Goal: Task Accomplishment & Management: Complete application form

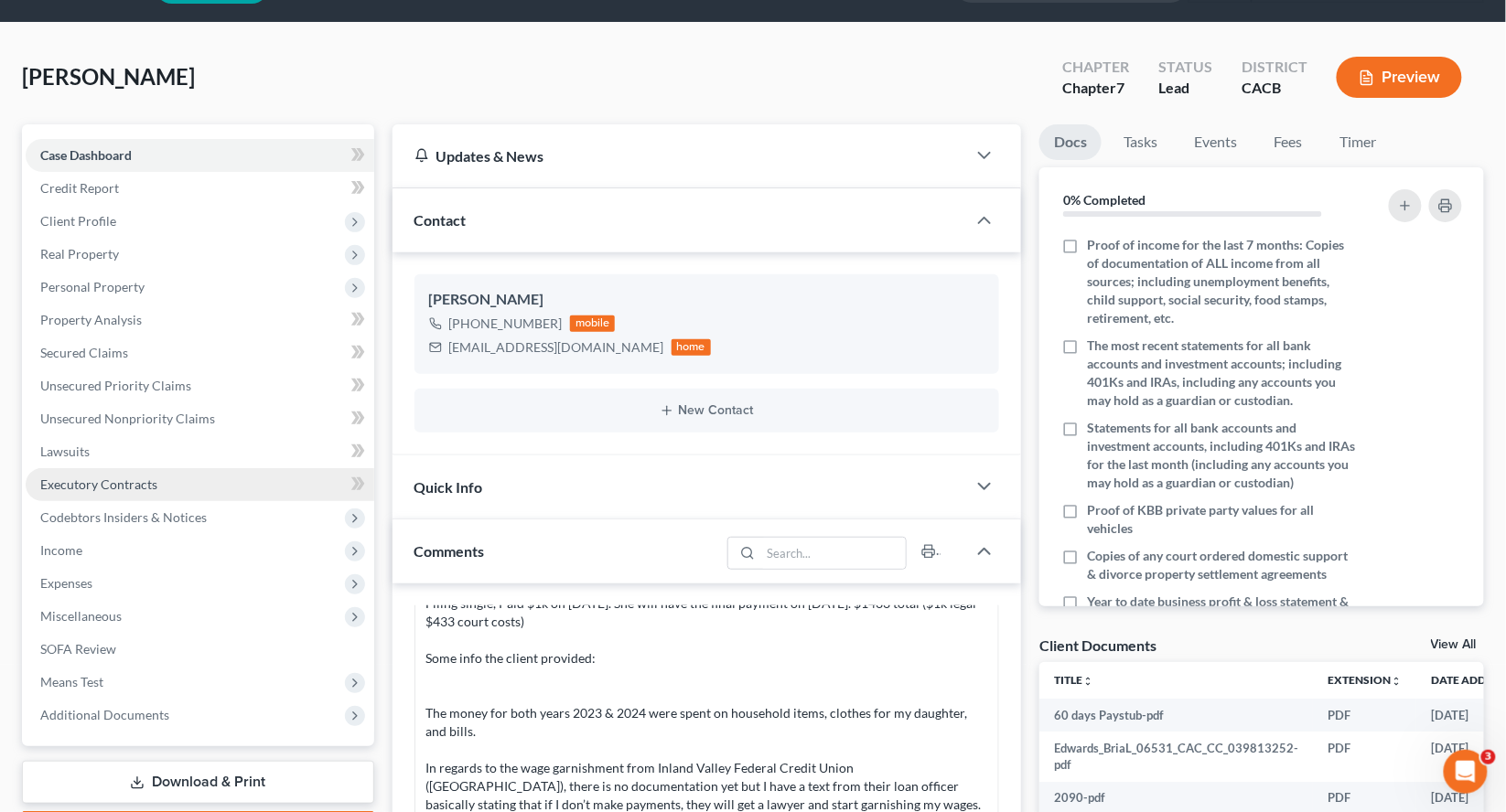
scroll to position [55, 0]
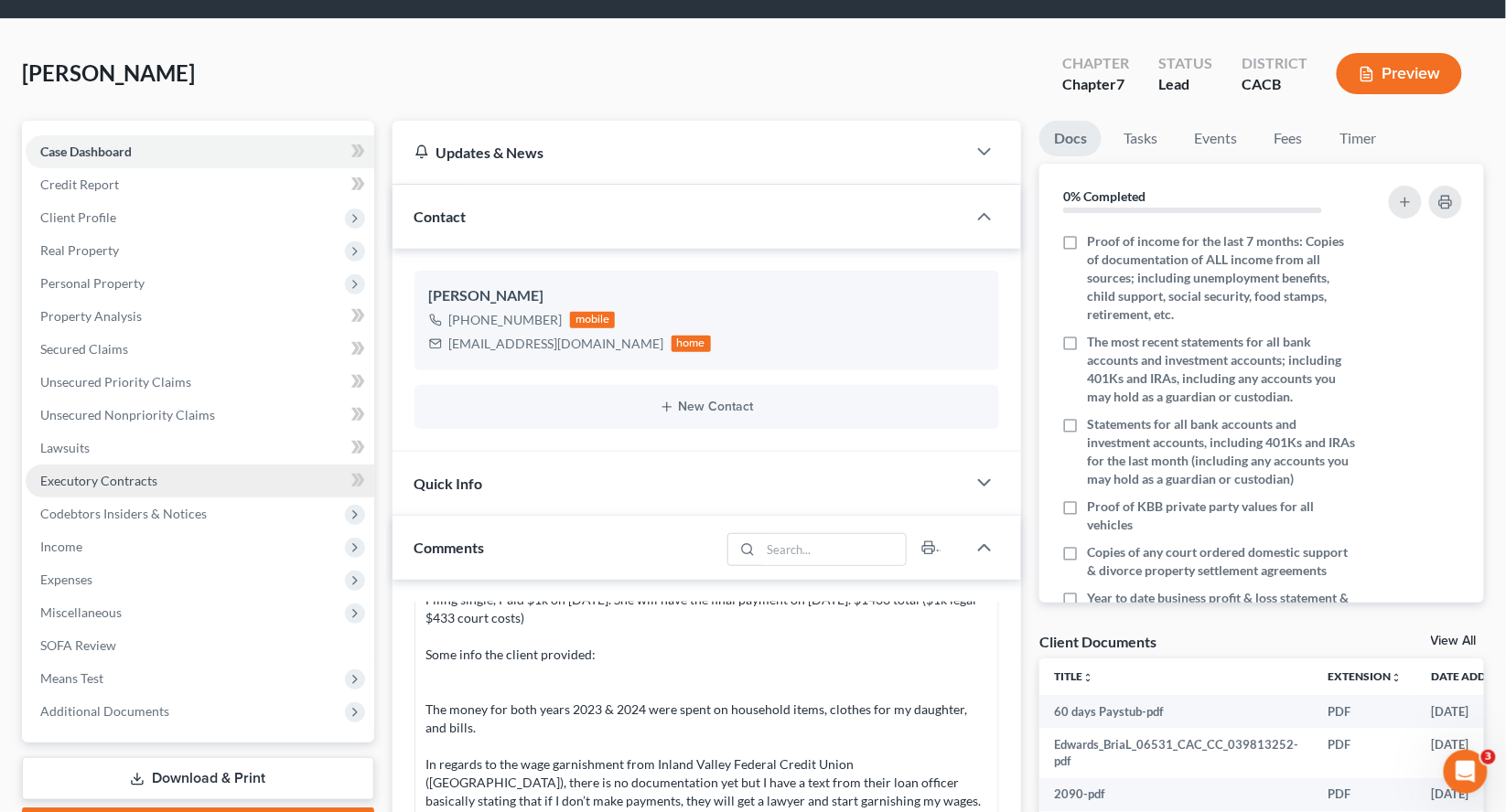
click at [146, 487] on link "Executory Contracts" at bounding box center [199, 482] width 348 height 33
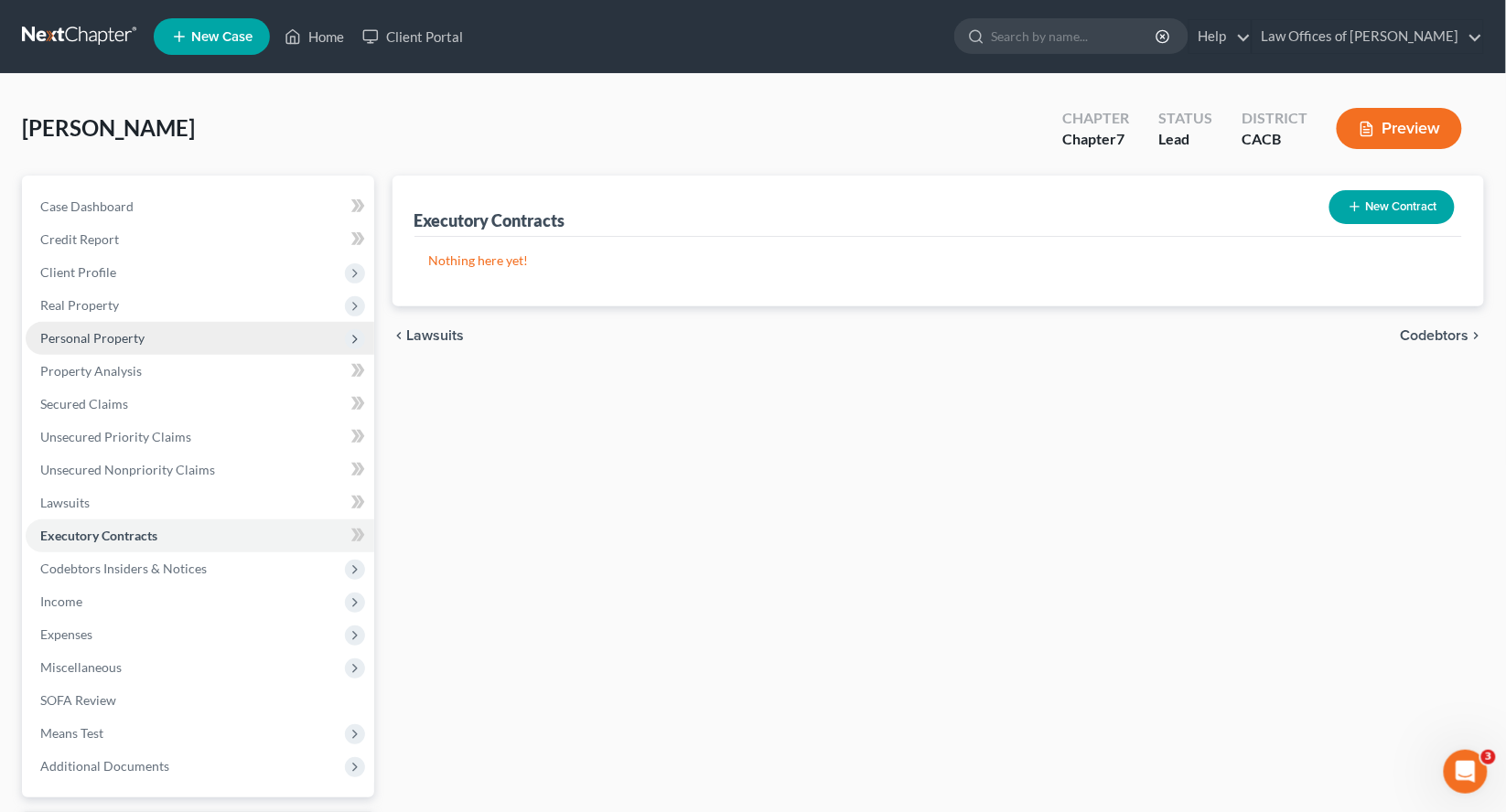
click at [124, 331] on span "Personal Property" at bounding box center [92, 338] width 104 height 16
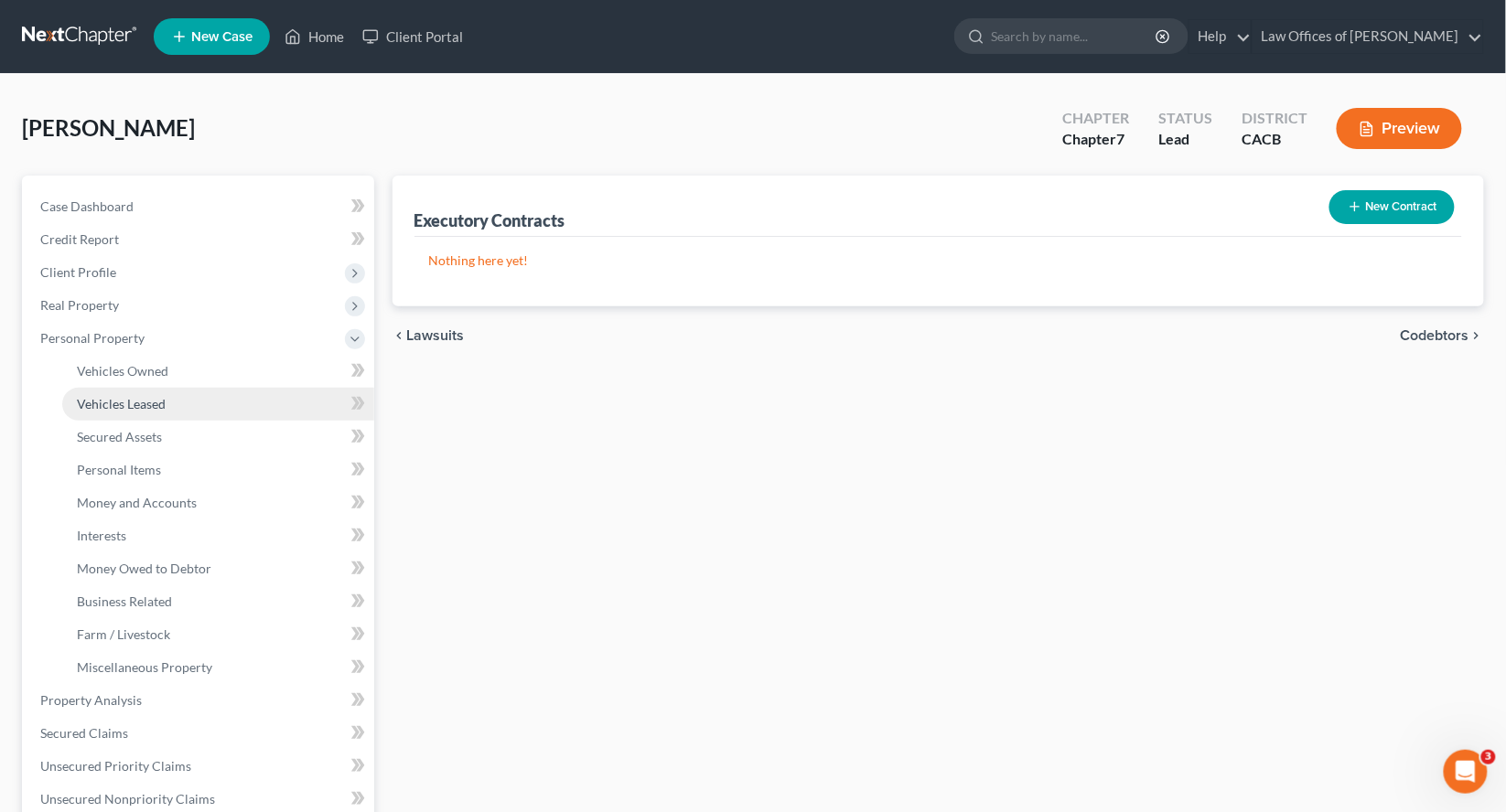
click at [150, 398] on span "Vehicles Leased" at bounding box center [121, 404] width 88 height 16
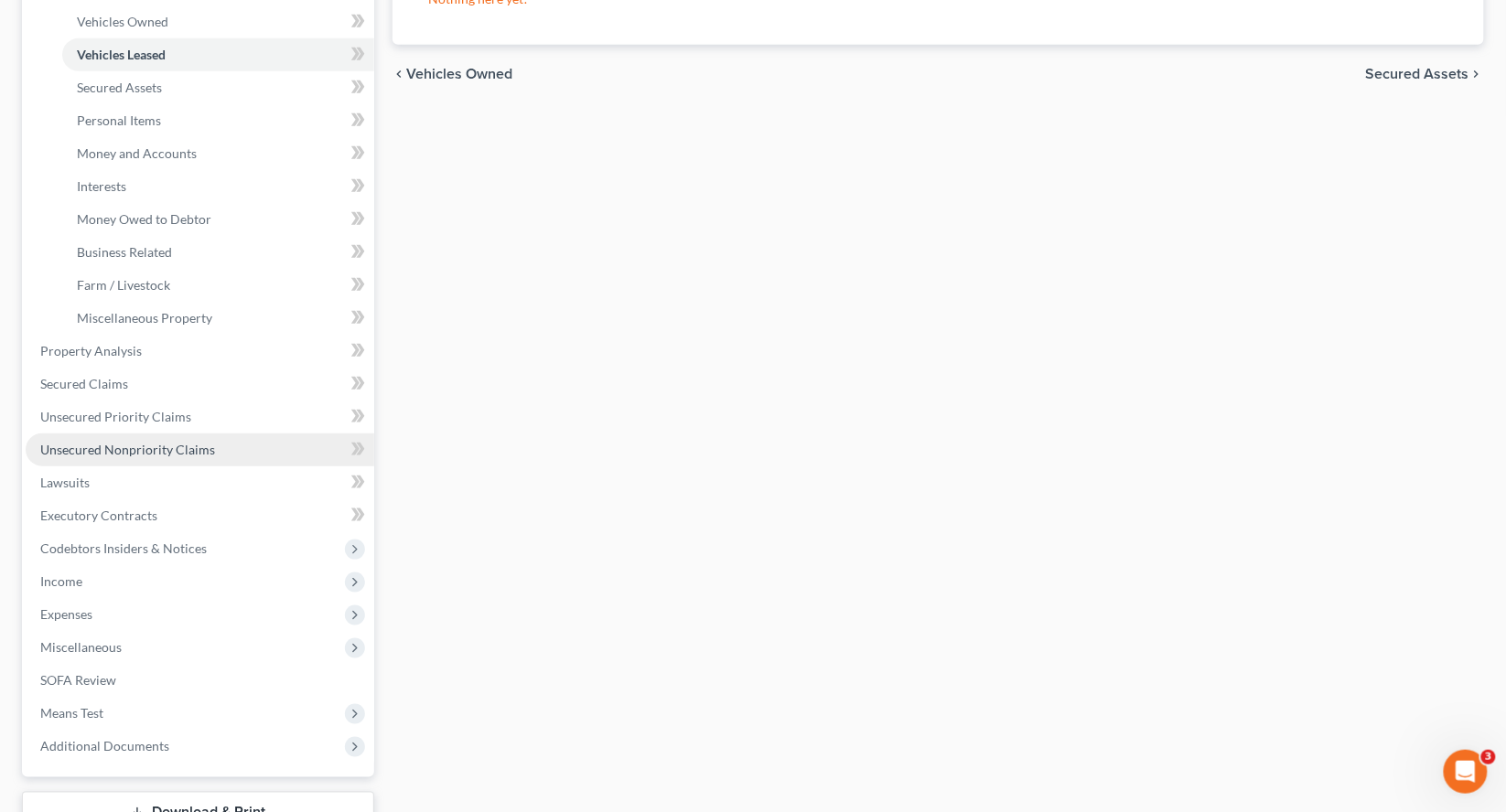
scroll to position [328, 0]
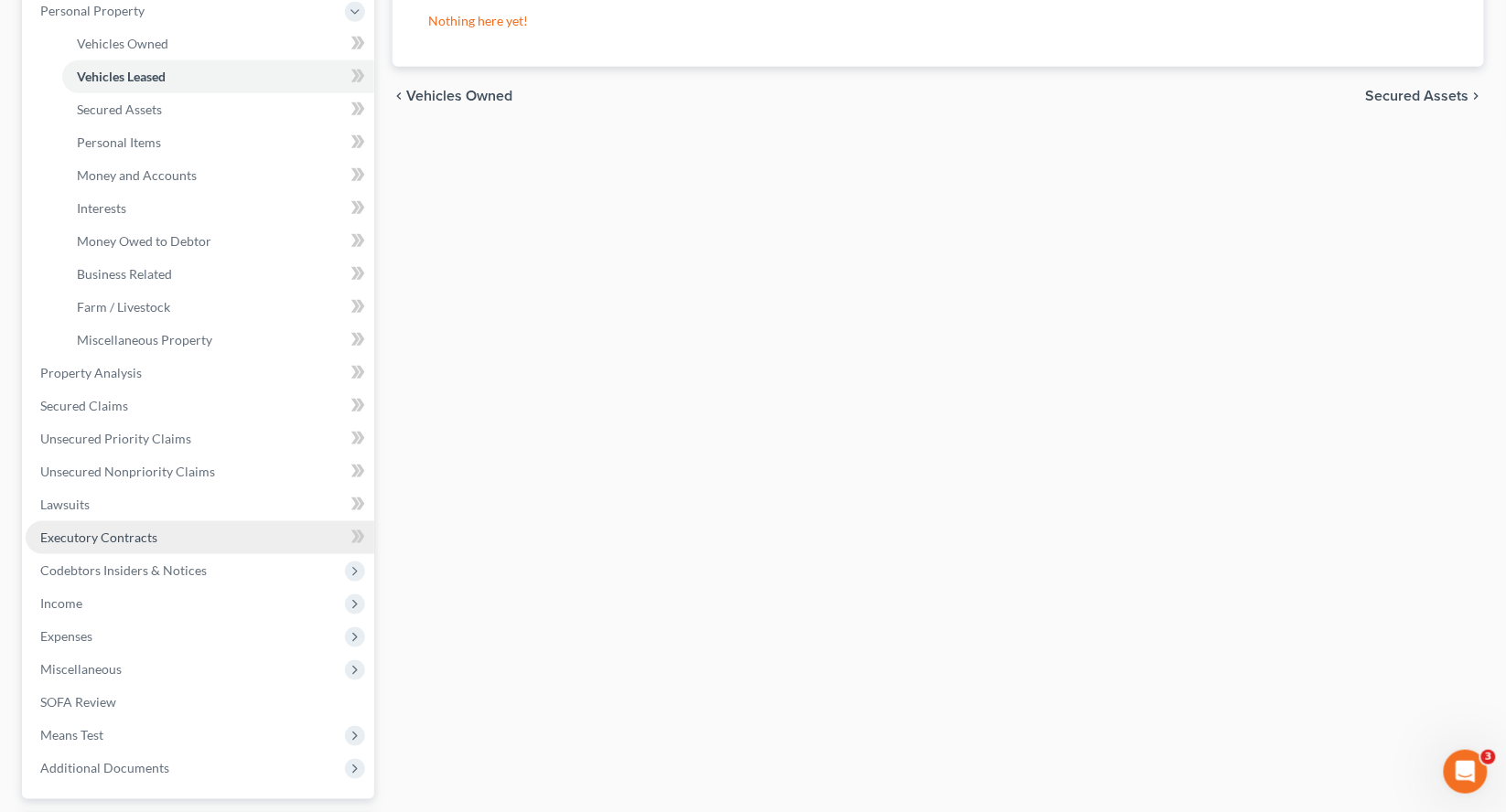
click at [143, 540] on span "Executory Contracts" at bounding box center [98, 537] width 117 height 16
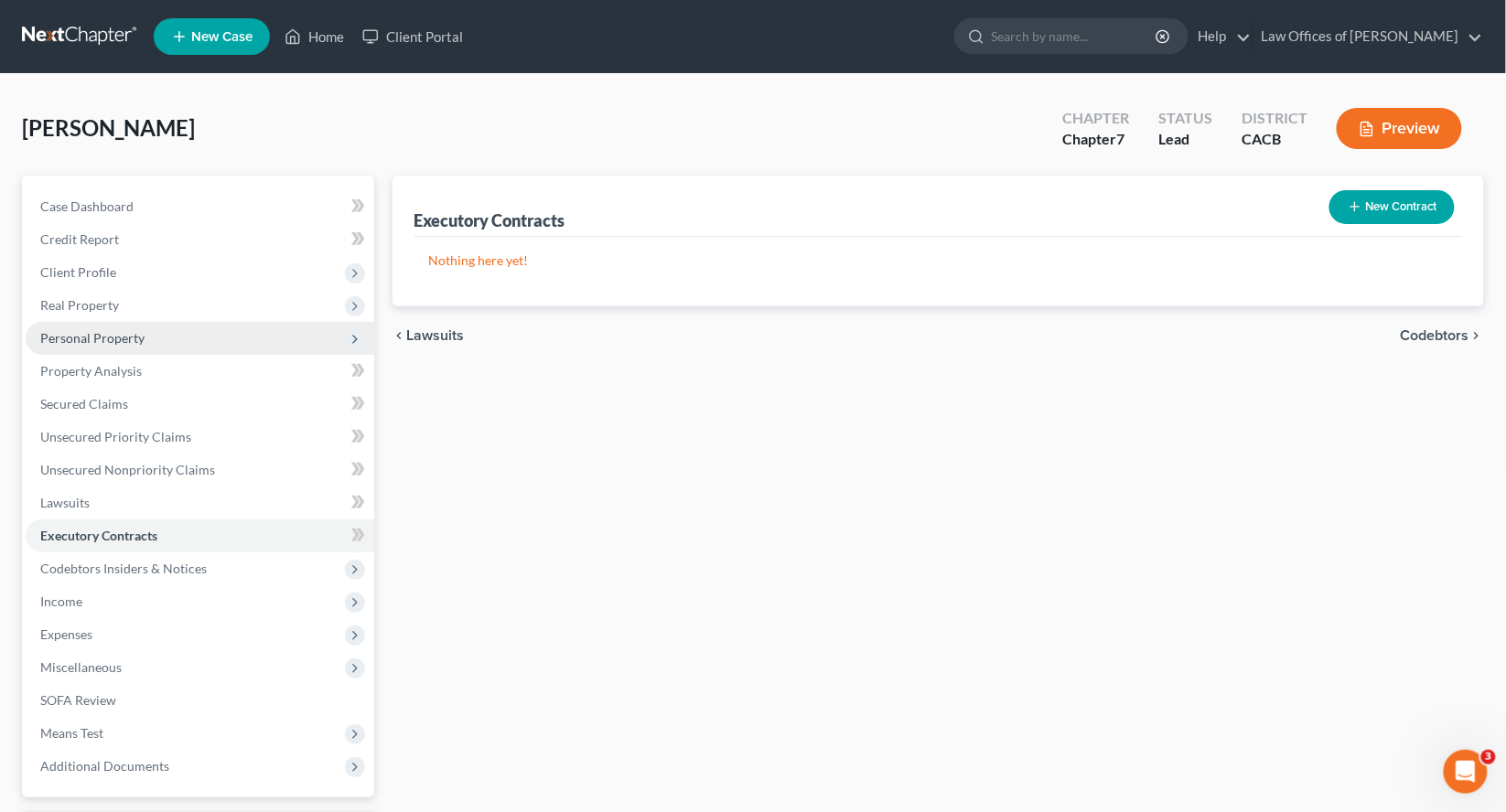
click at [113, 332] on span "Personal Property" at bounding box center [92, 338] width 104 height 16
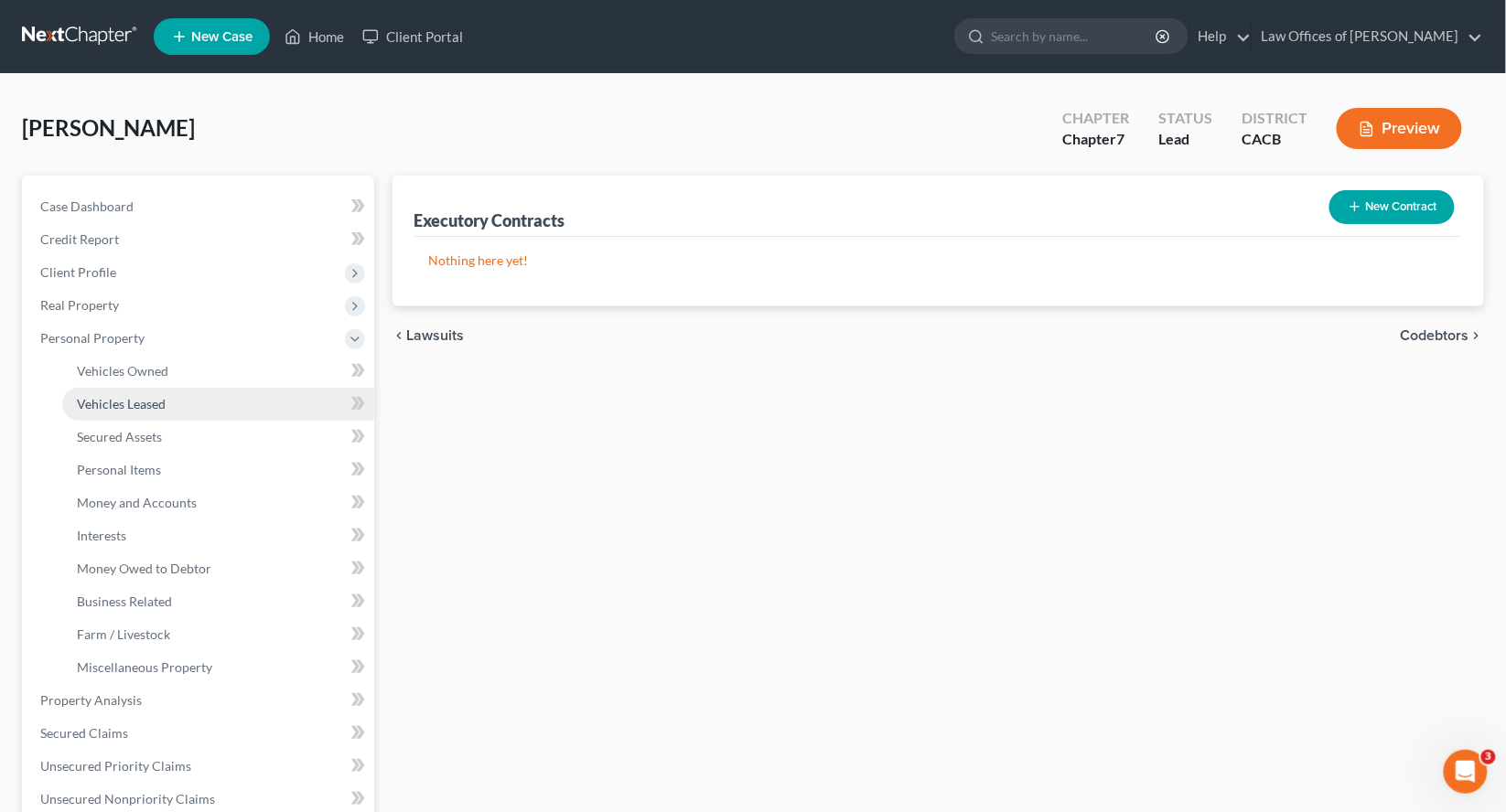
click at [162, 396] on span "Vehicles Leased" at bounding box center [121, 404] width 88 height 16
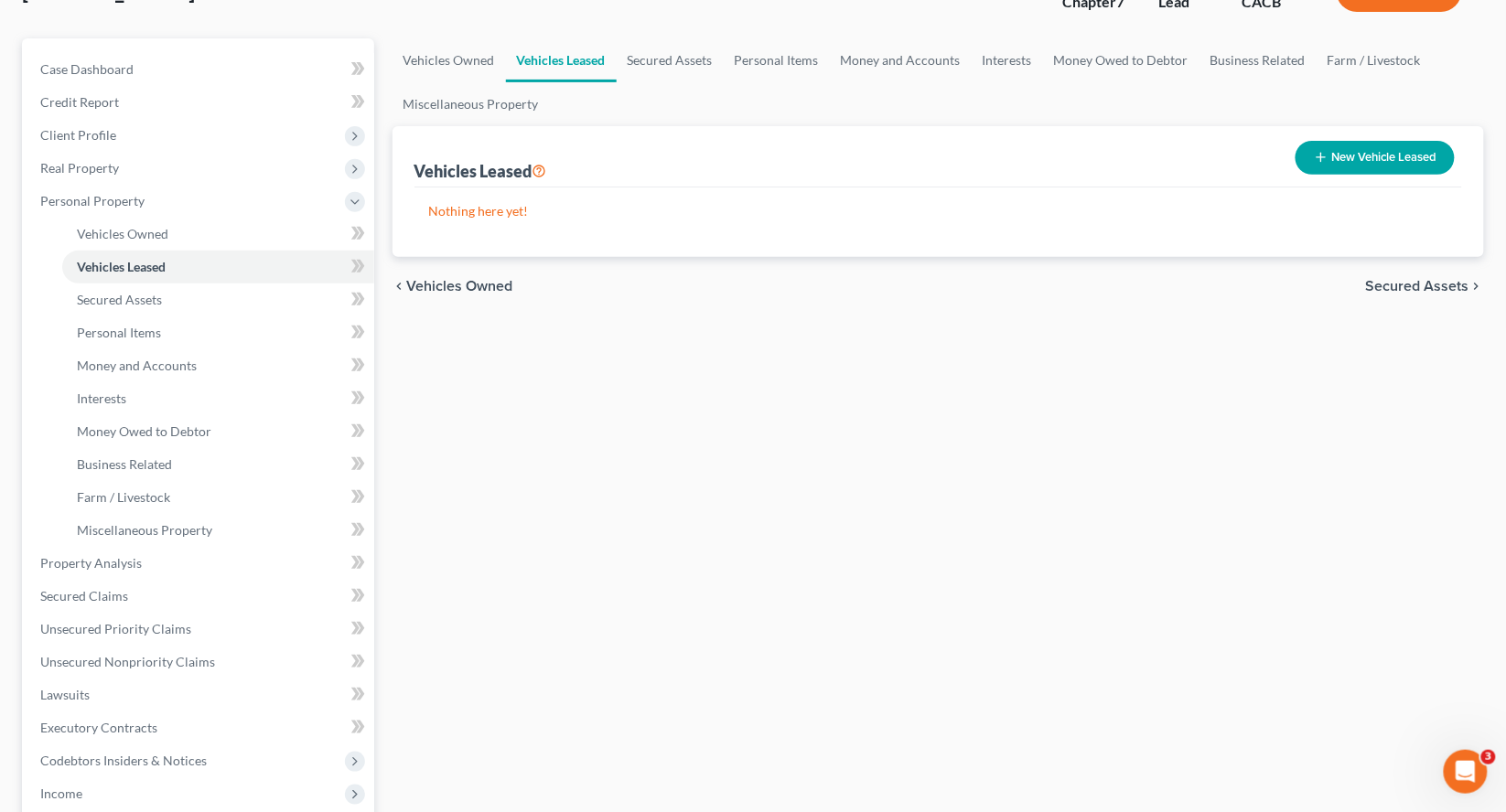
scroll to position [225, 0]
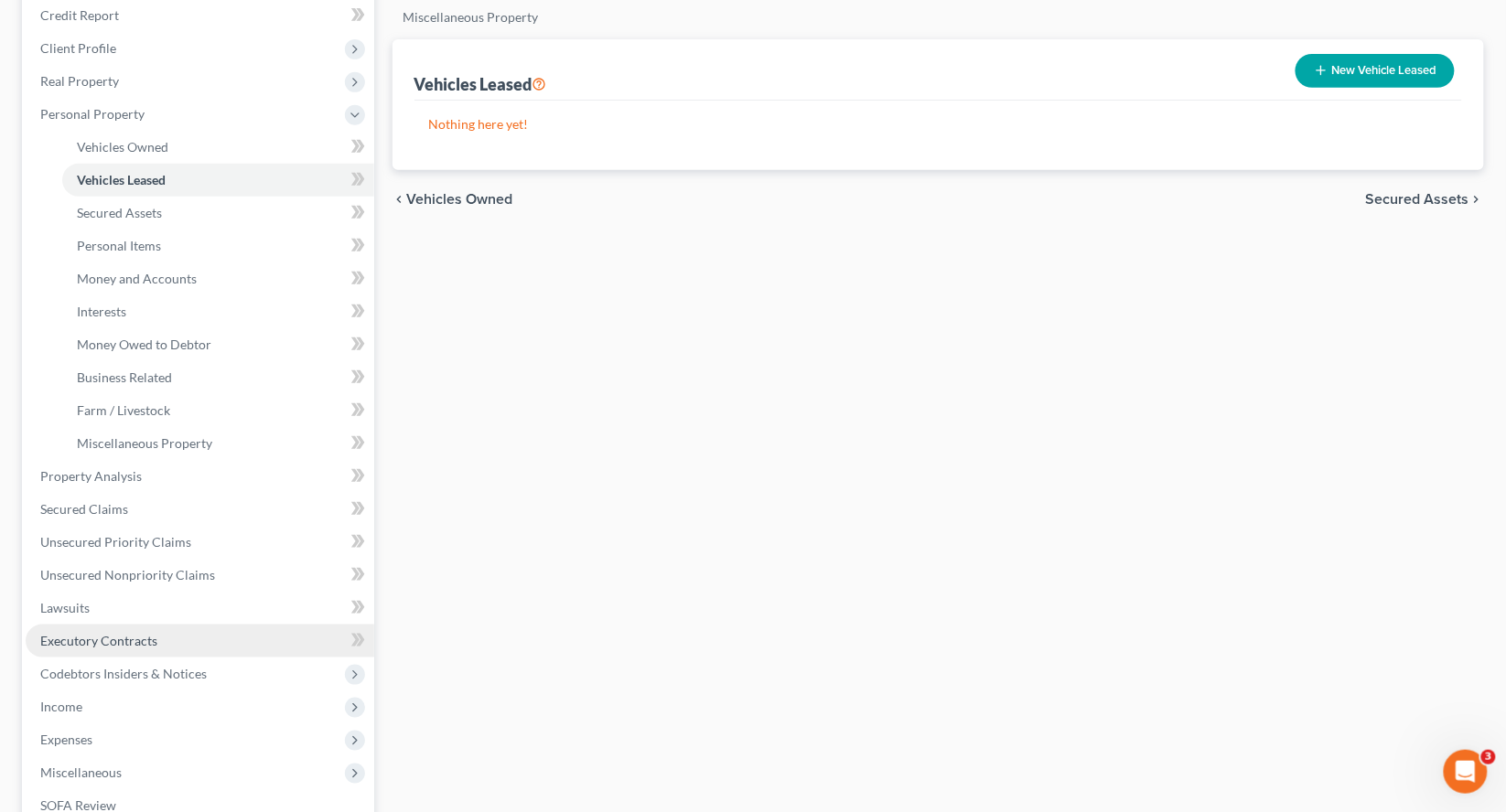
click at [130, 633] on span "Executory Contracts" at bounding box center [98, 640] width 117 height 16
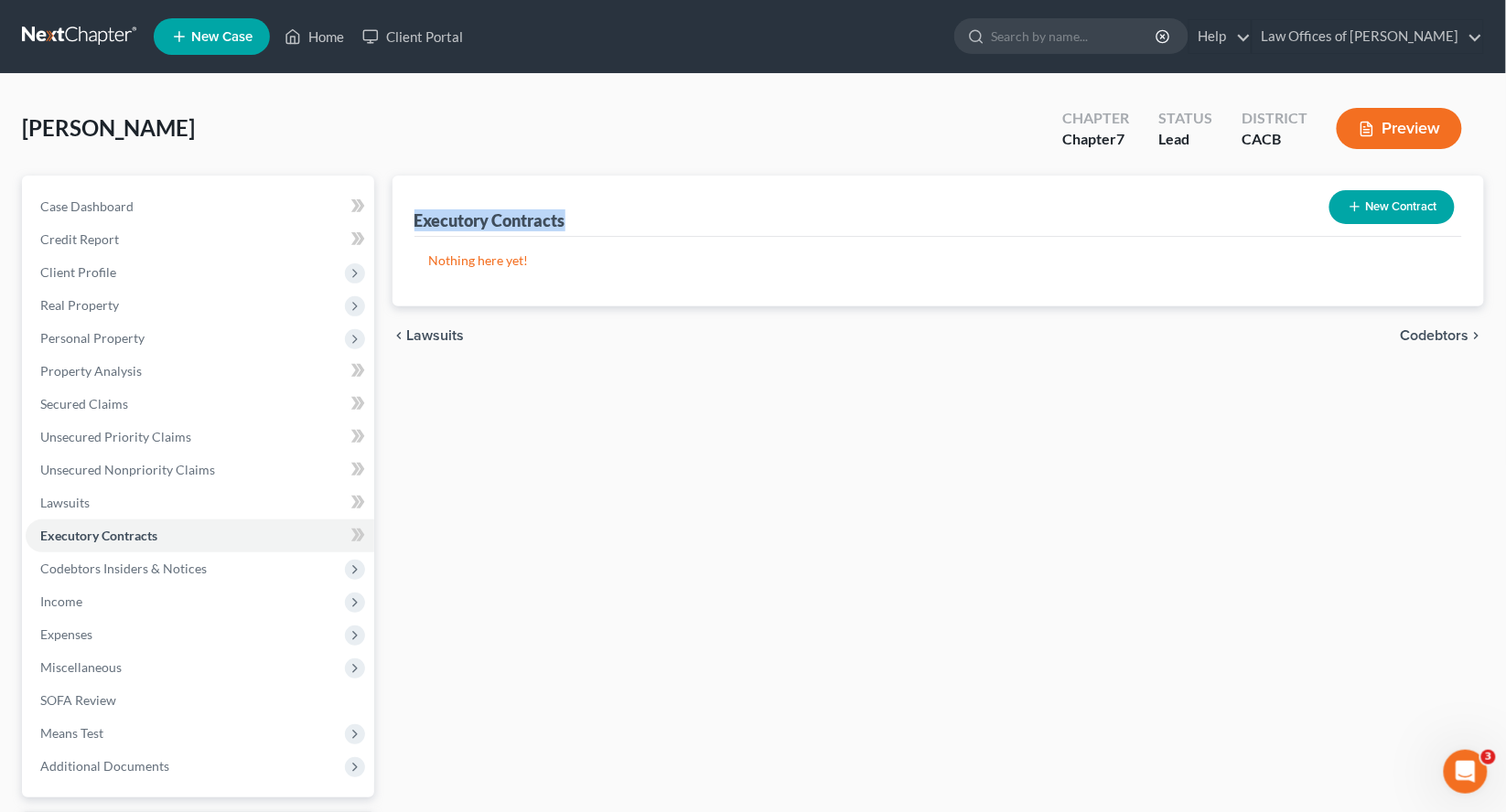
drag, startPoint x: 577, startPoint y: 216, endPoint x: 409, endPoint y: 215, distance: 168.0
click at [409, 215] on div "Executory Contracts New Contract Nothing here yet!" at bounding box center [939, 240] width 1093 height 130
copy div "Executory Contracts"
click at [241, 339] on span "Personal Property" at bounding box center [199, 338] width 348 height 33
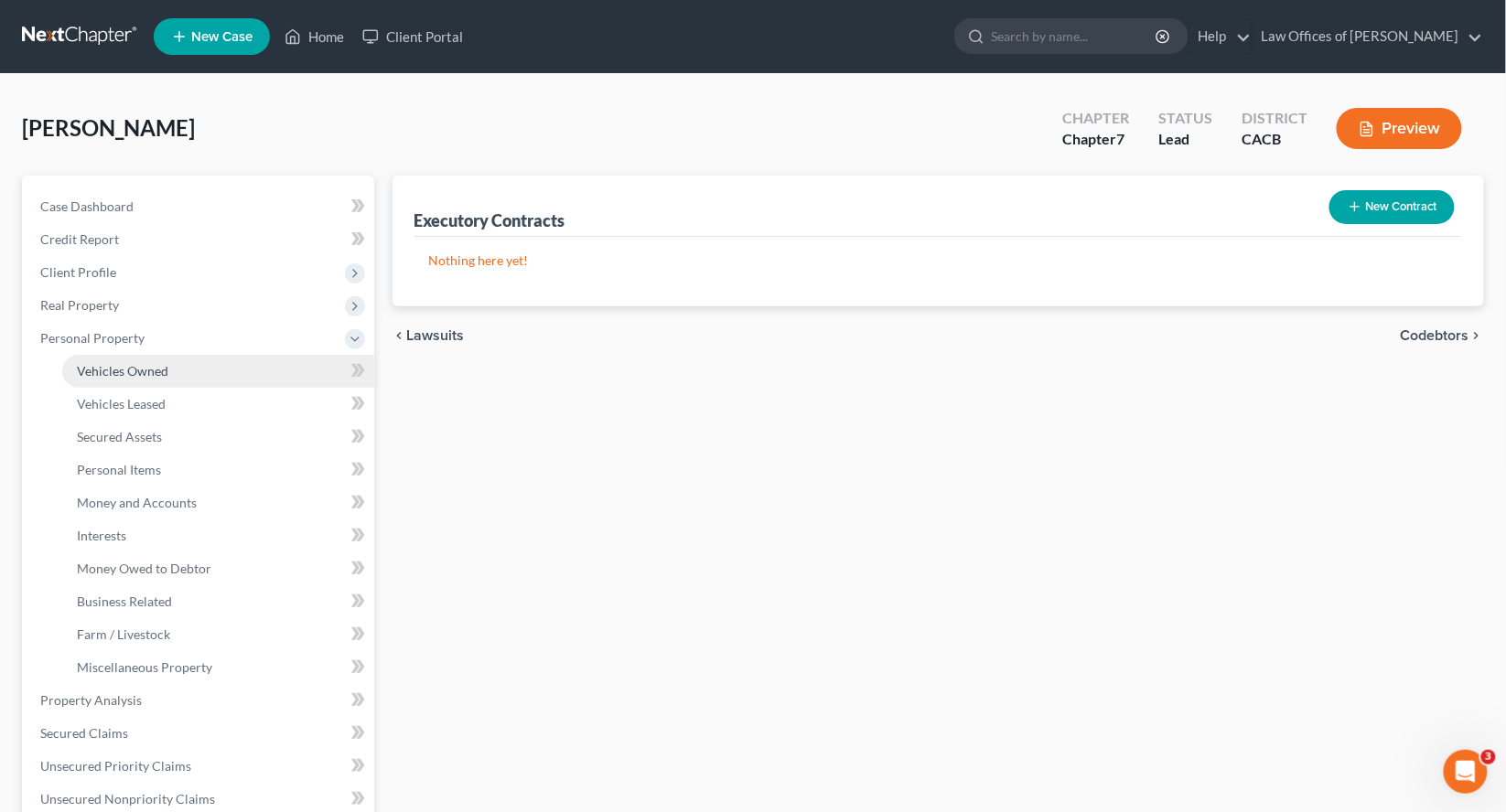
click at [239, 360] on link "Vehicles Owned" at bounding box center [218, 372] width 312 height 33
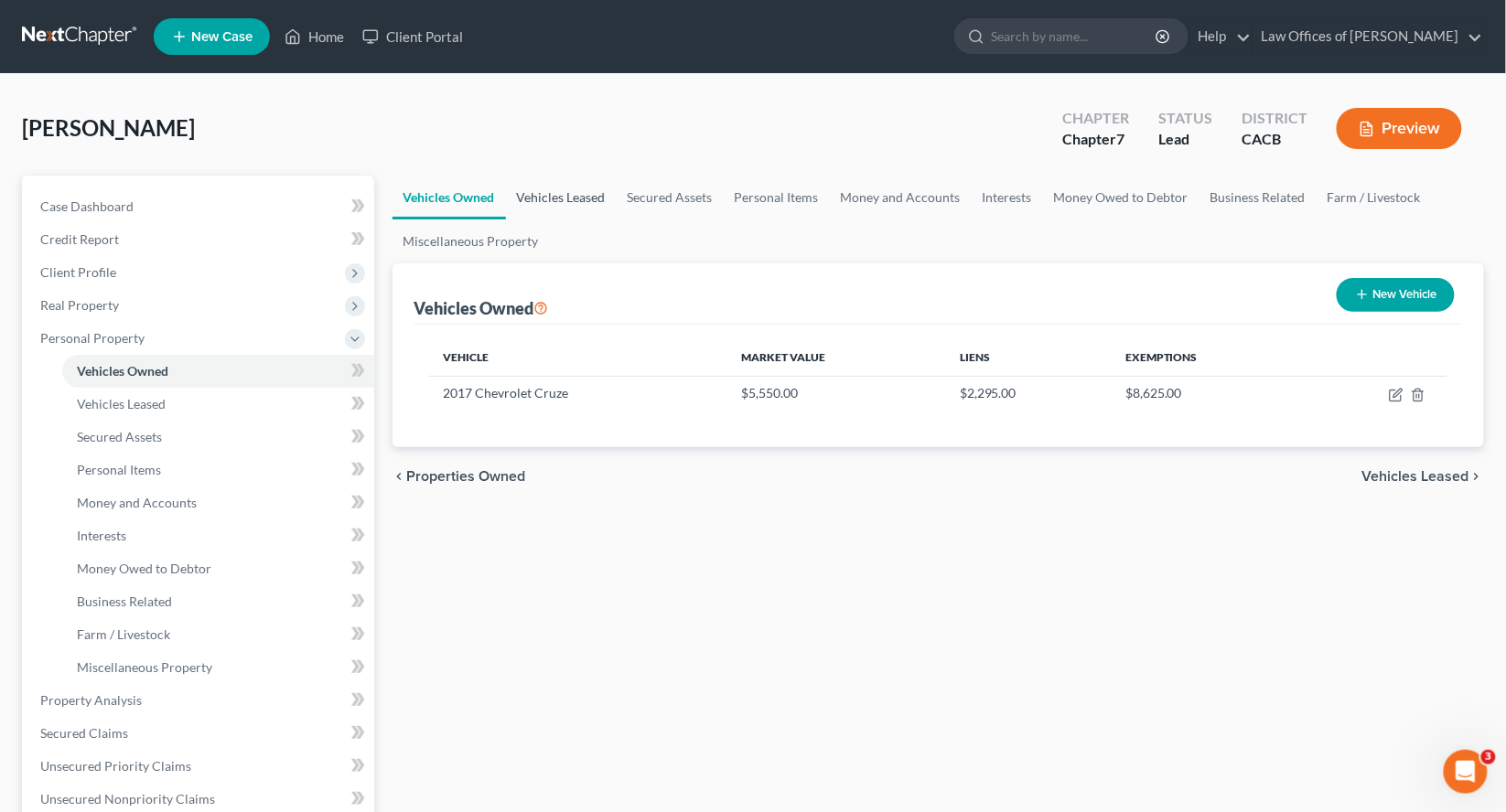
click at [558, 196] on link "Vehicles Leased" at bounding box center [561, 197] width 111 height 44
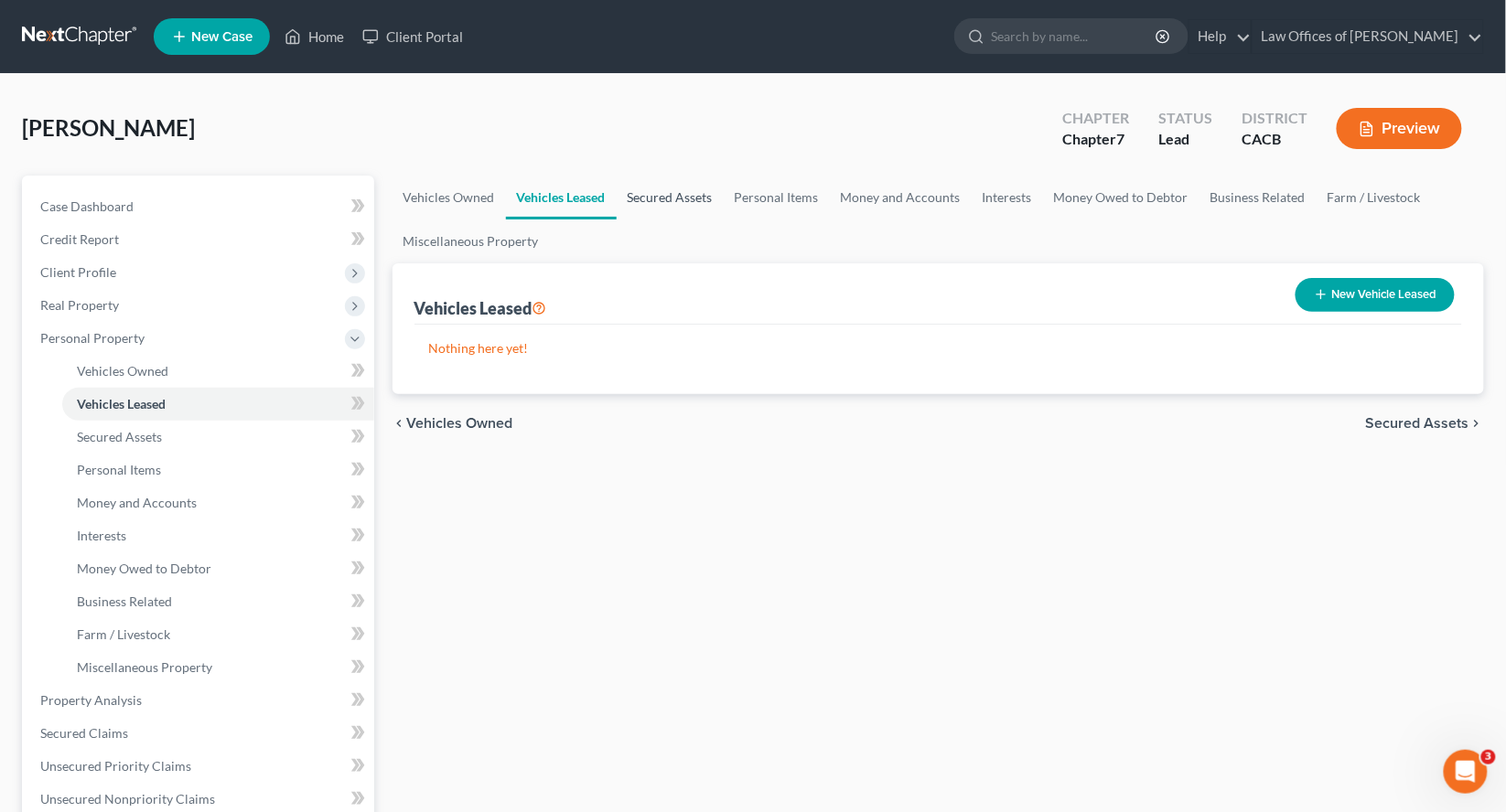
click at [670, 200] on link "Secured Assets" at bounding box center [670, 197] width 107 height 44
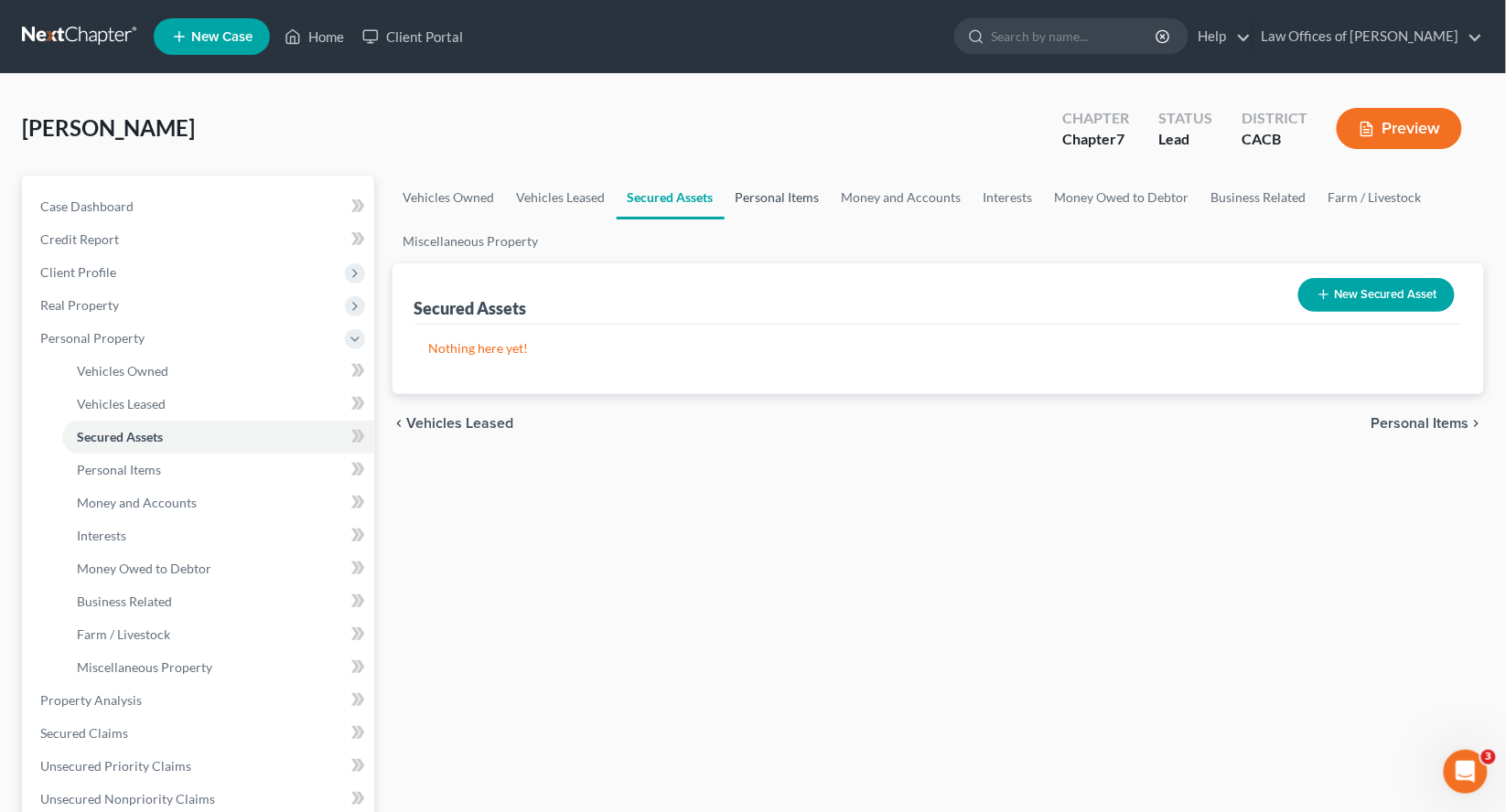
click at [768, 184] on link "Personal Items" at bounding box center [778, 197] width 106 height 44
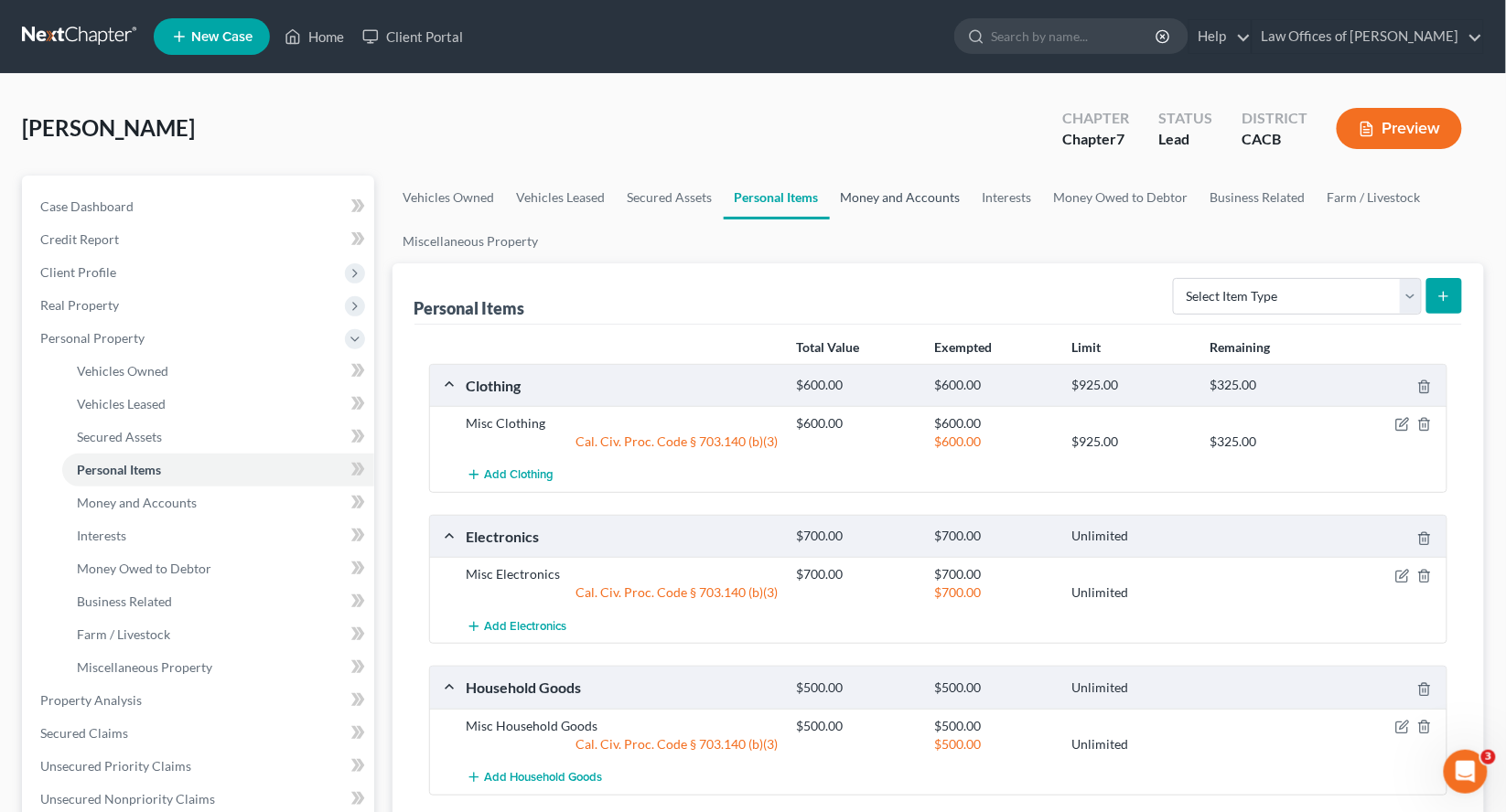
click at [894, 198] on link "Money and Accounts" at bounding box center [901, 197] width 142 height 44
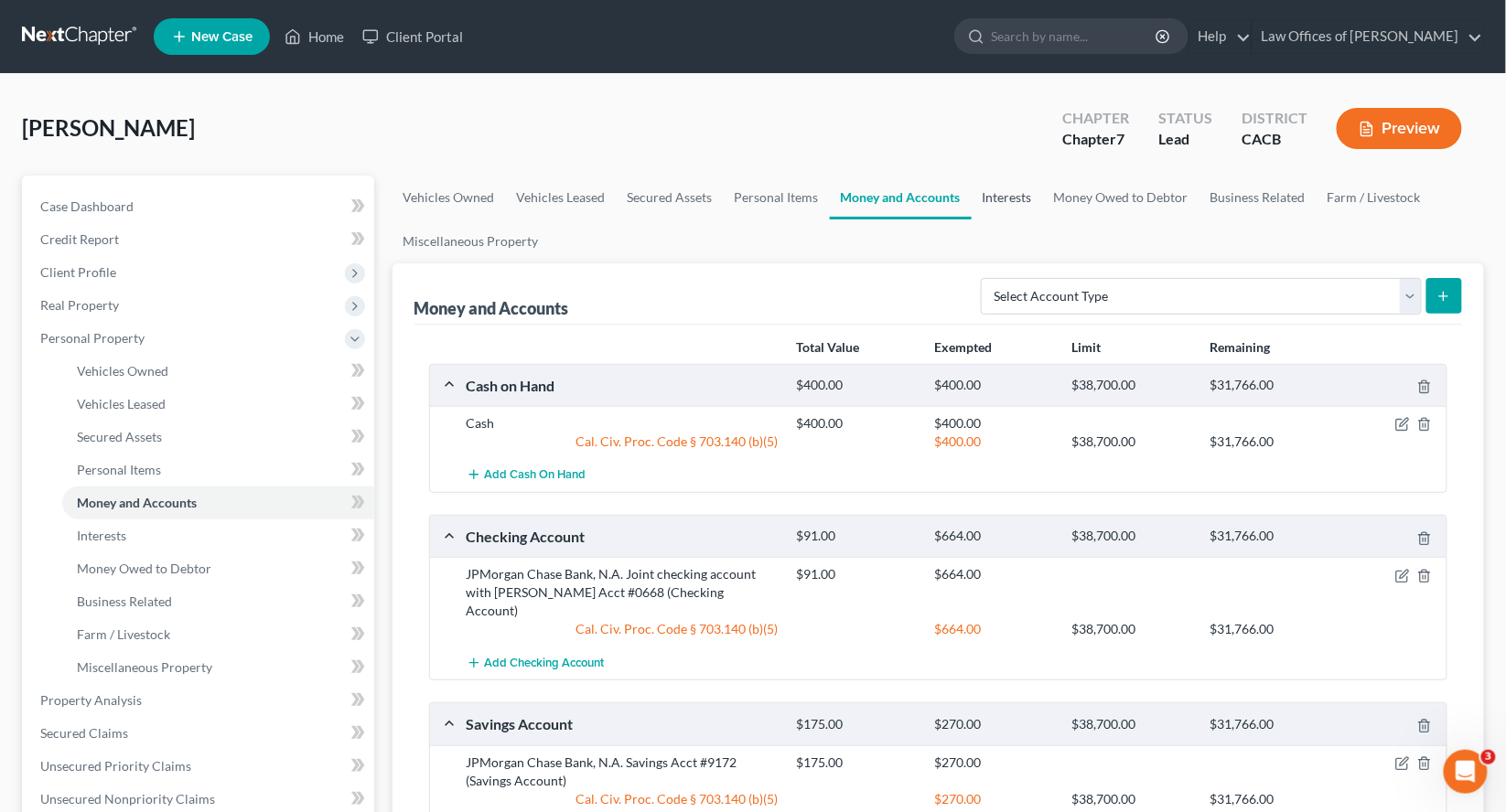
click at [1030, 193] on link "Interests" at bounding box center [1008, 197] width 72 height 44
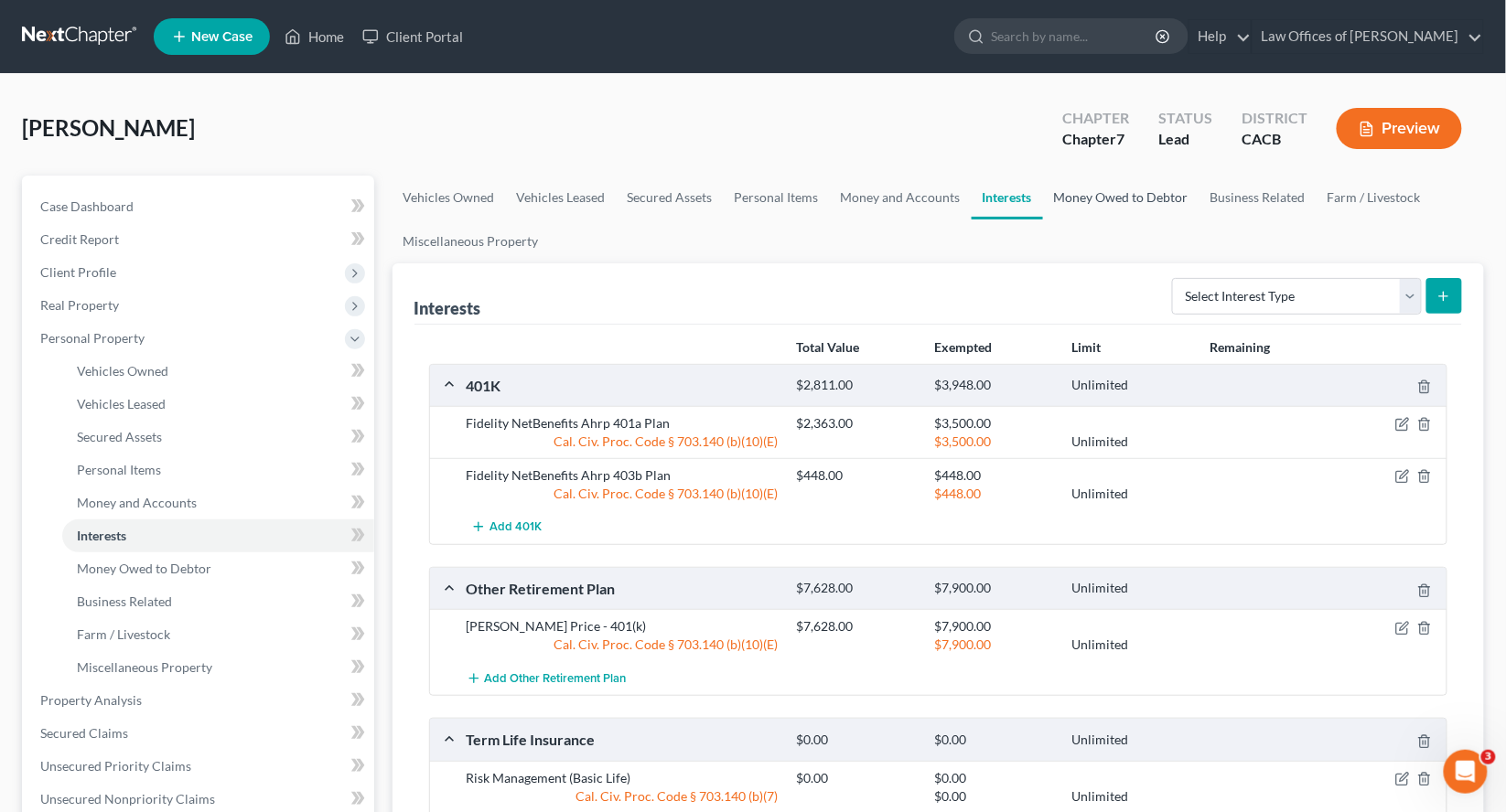
click at [1122, 190] on link "Money Owed to Debtor" at bounding box center [1120, 197] width 156 height 44
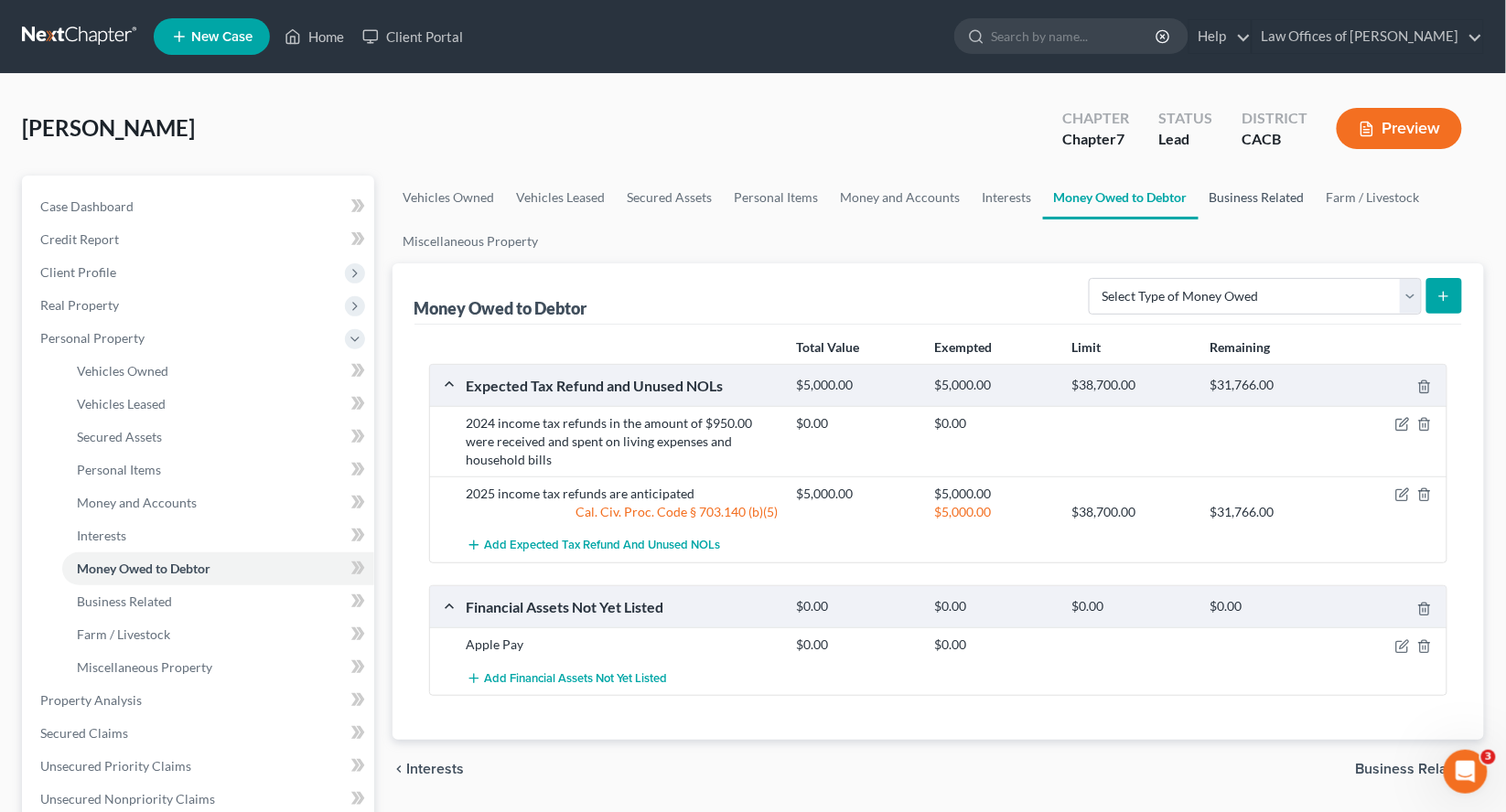
click at [1233, 190] on link "Business Related" at bounding box center [1257, 197] width 117 height 44
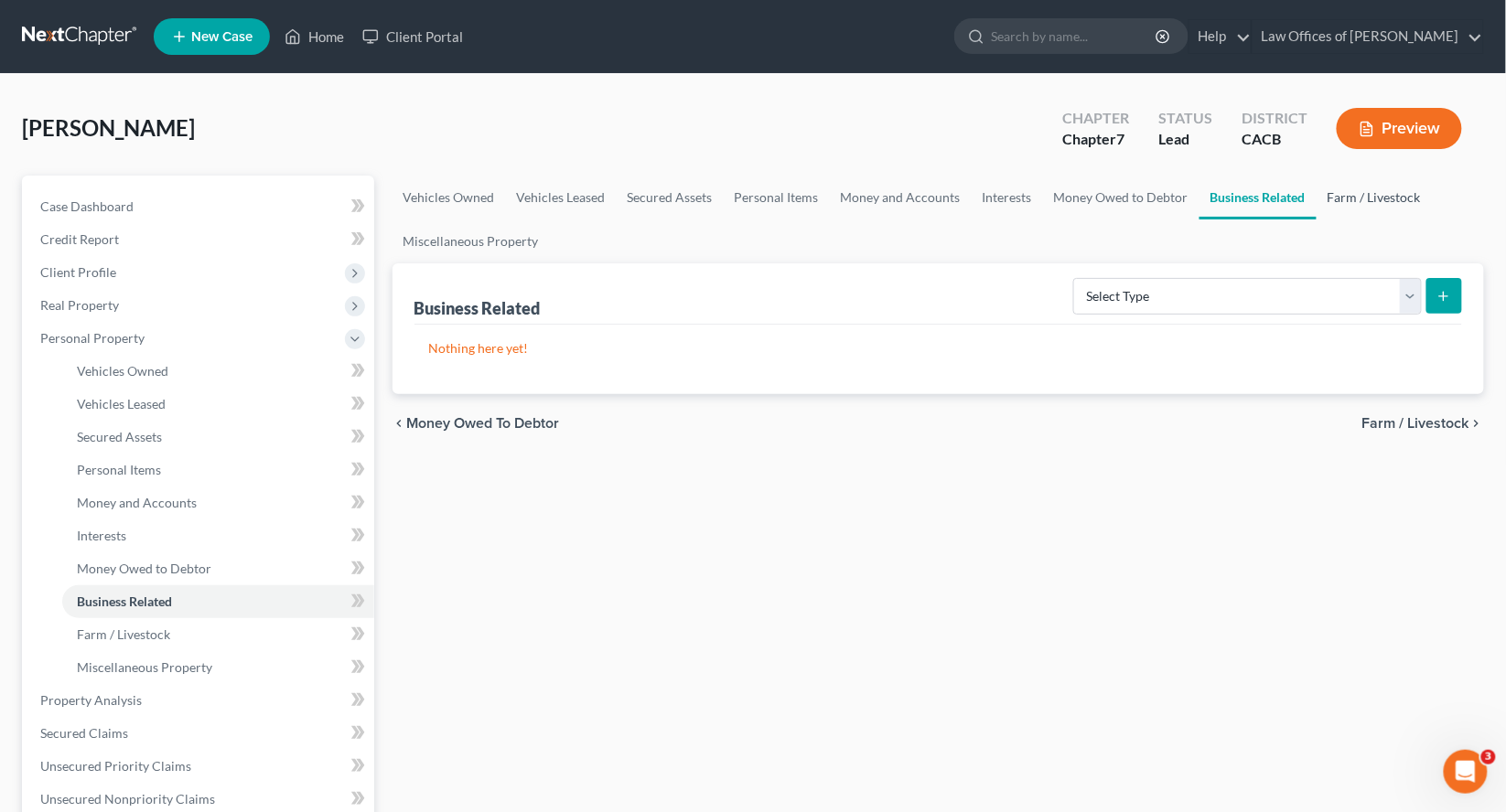
click at [1356, 204] on link "Farm / Livestock" at bounding box center [1375, 197] width 116 height 44
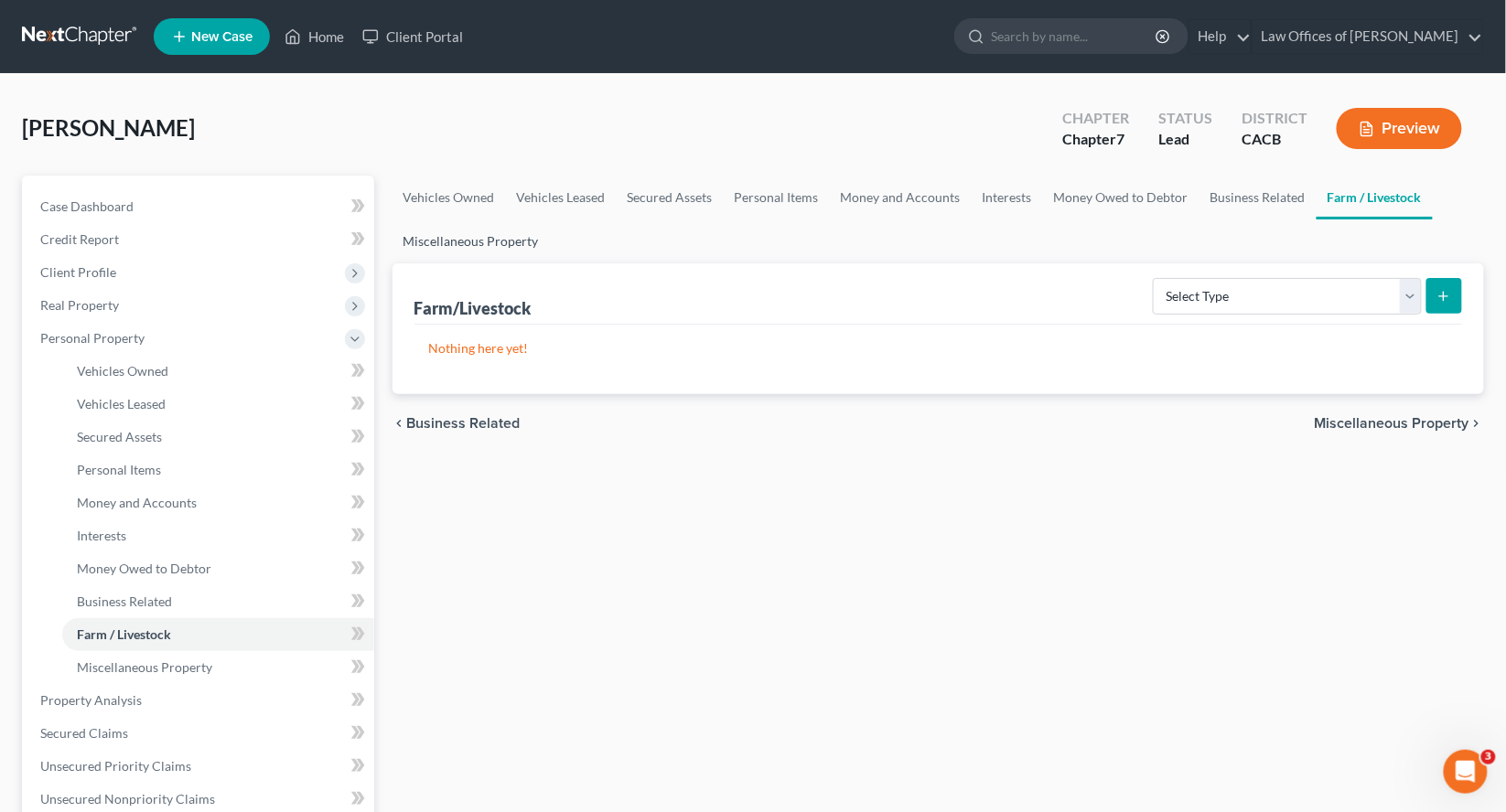
click at [512, 245] on link "Miscellaneous Property" at bounding box center [471, 241] width 157 height 44
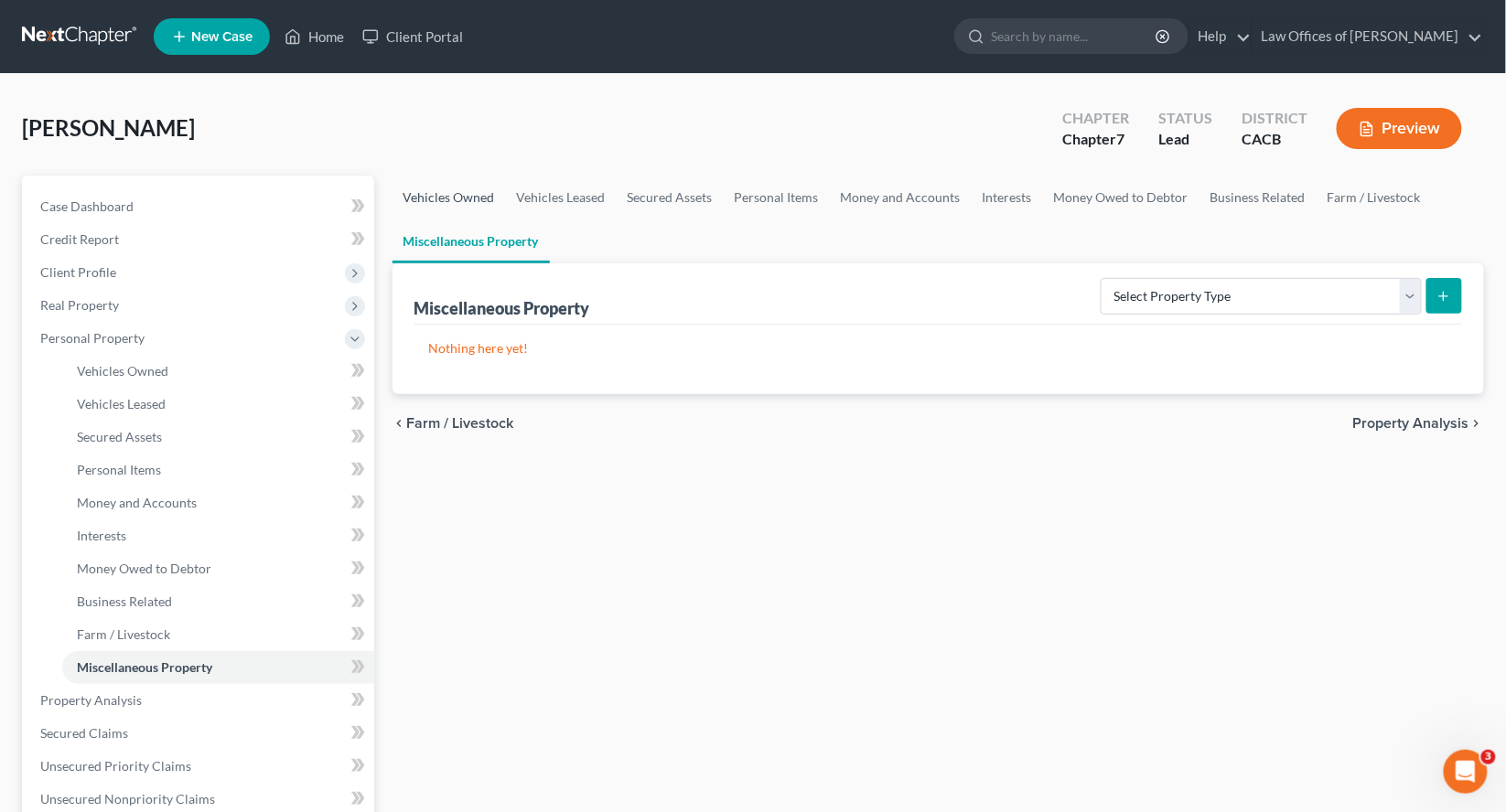
click at [459, 200] on link "Vehicles Owned" at bounding box center [449, 197] width 114 height 44
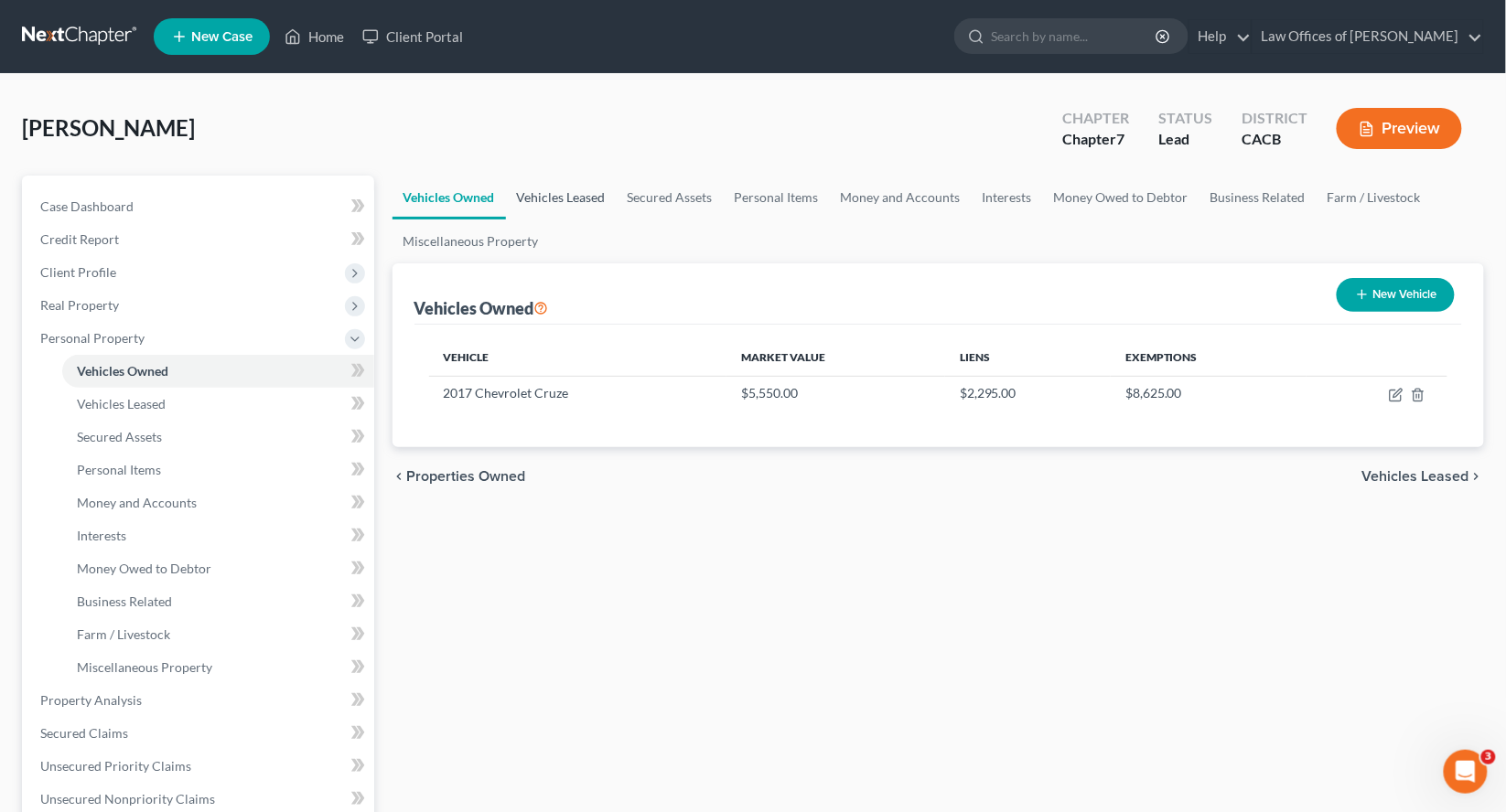
click at [539, 203] on link "Vehicles Leased" at bounding box center [561, 197] width 111 height 44
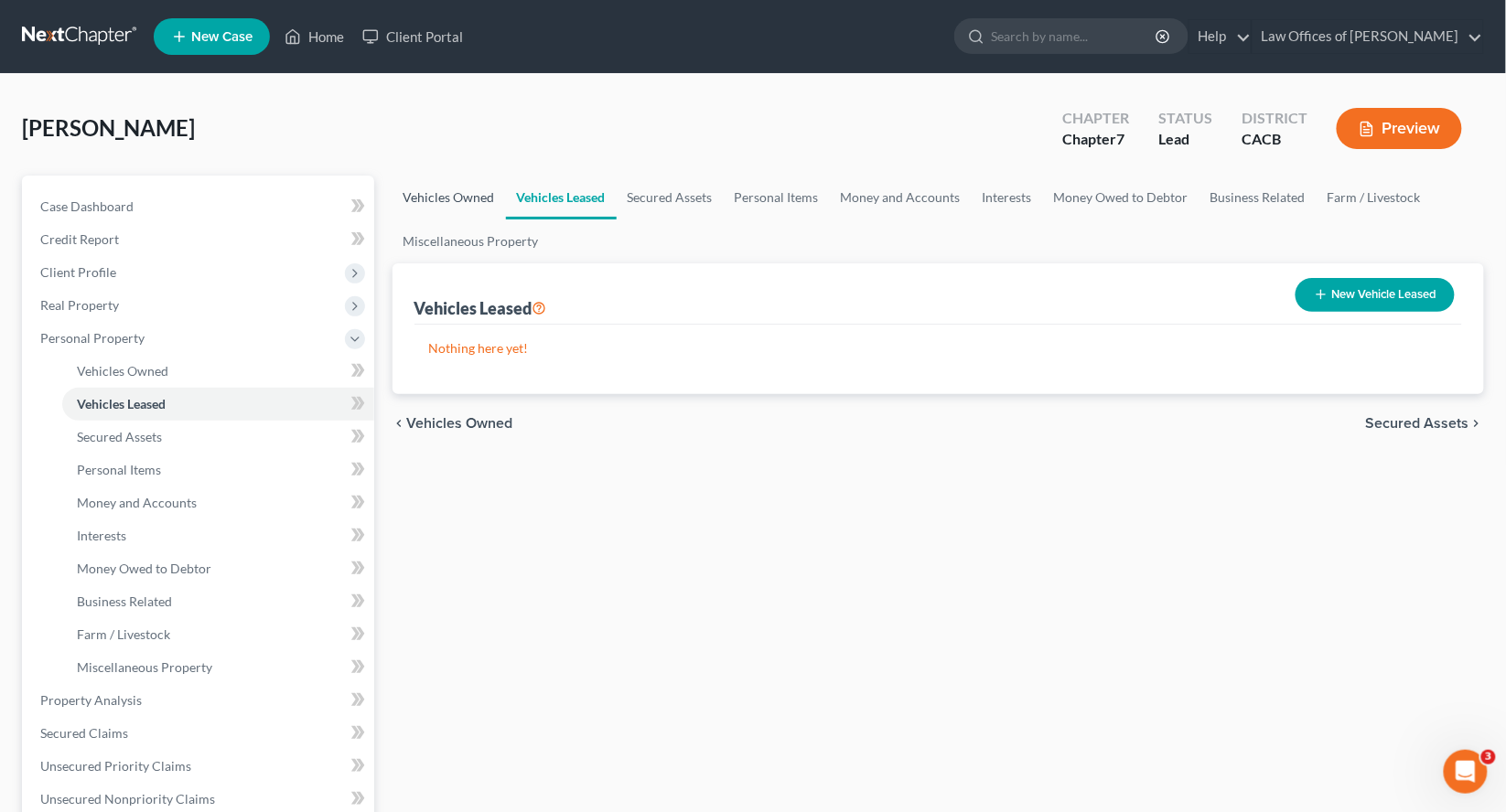
click at [447, 189] on link "Vehicles Owned" at bounding box center [449, 197] width 114 height 44
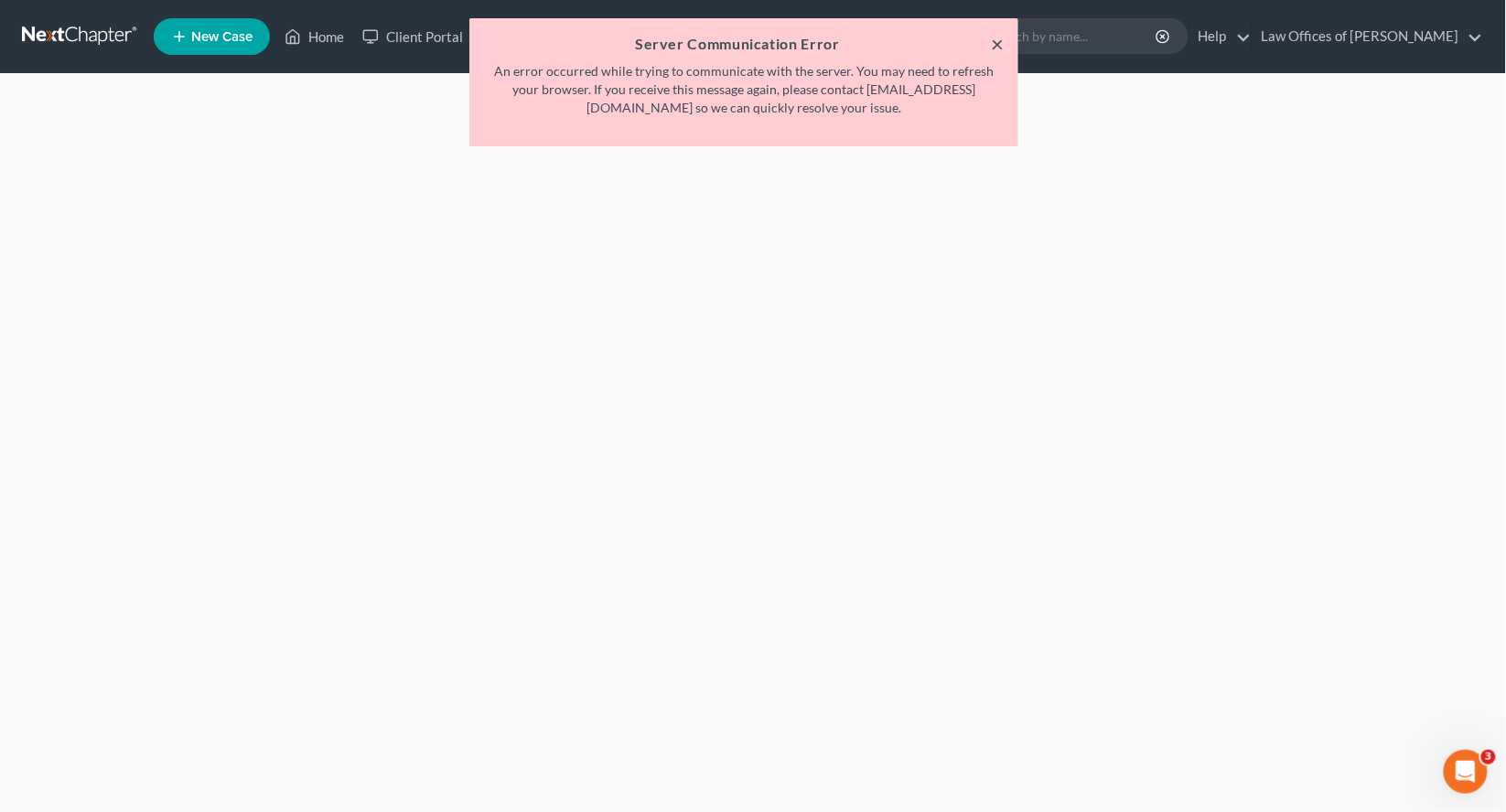
click at [996, 44] on button "×" at bounding box center [997, 44] width 13 height 22
